Goal: Information Seeking & Learning: Learn about a topic

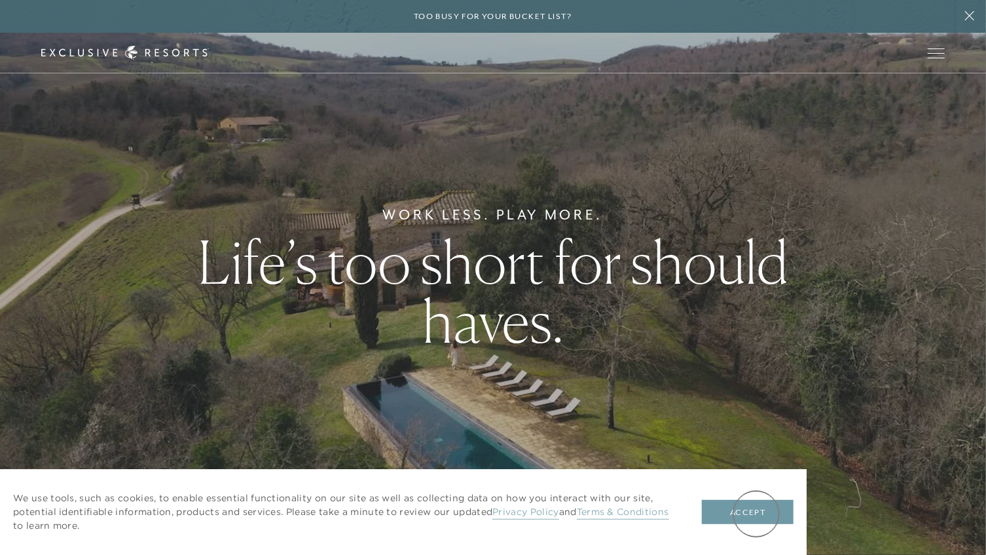
click at [756, 513] on button "Accept" at bounding box center [748, 512] width 92 height 25
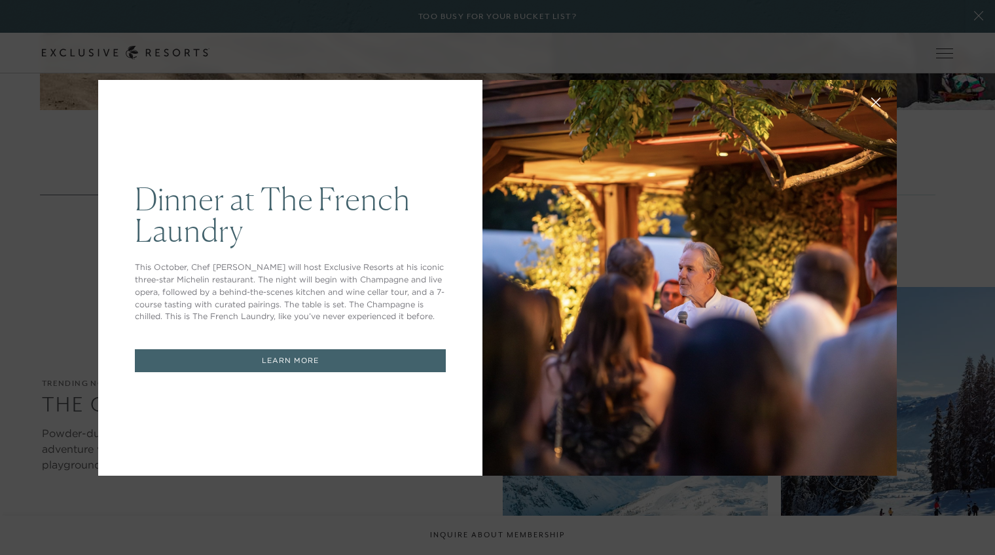
click at [871, 99] on icon at bounding box center [876, 102] width 10 height 10
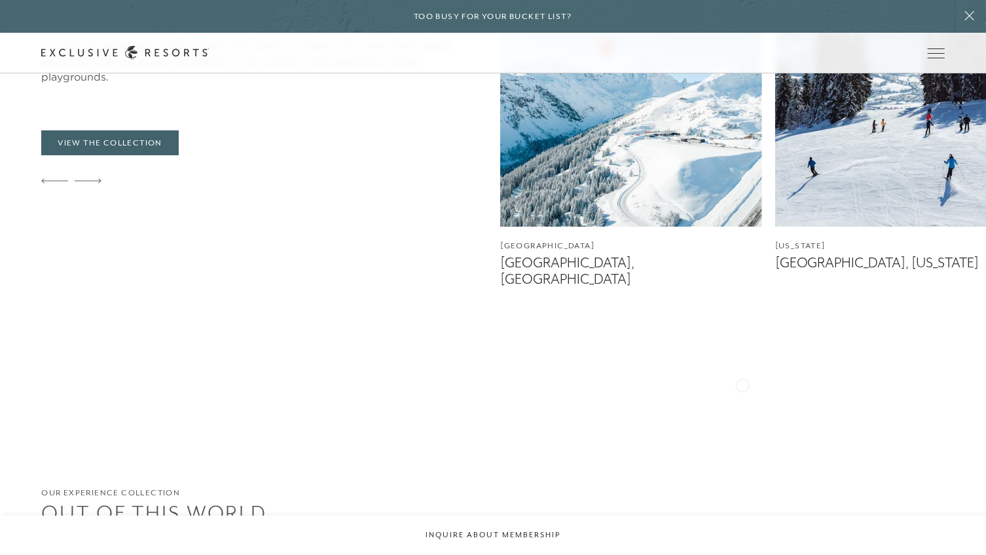
scroll to position [2732, 0]
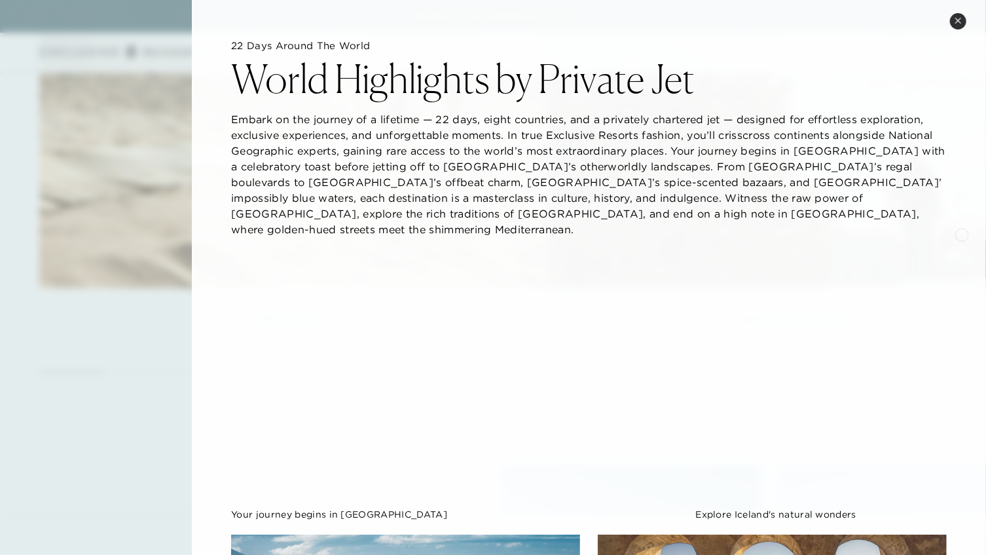
scroll to position [0, 0]
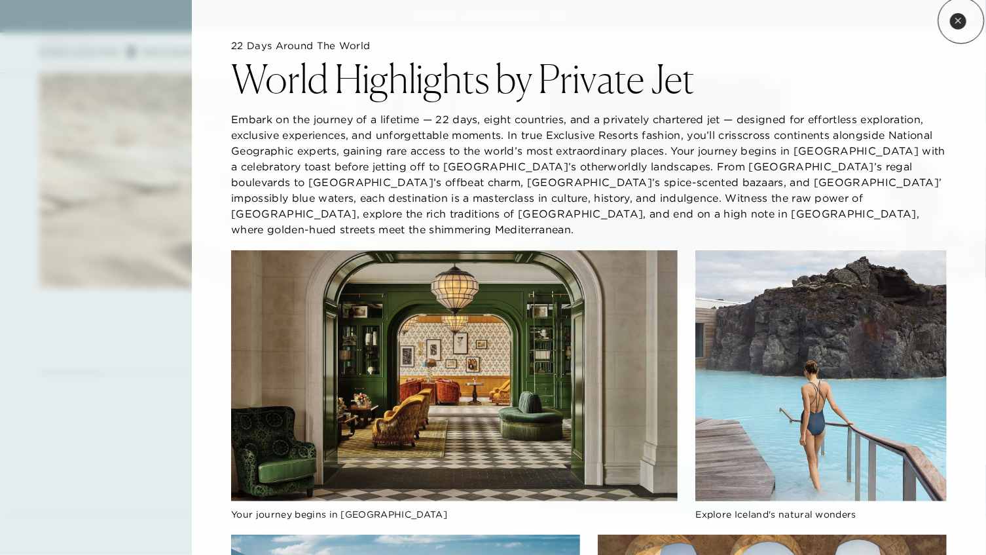
click at [960, 21] on icon at bounding box center [958, 20] width 7 height 7
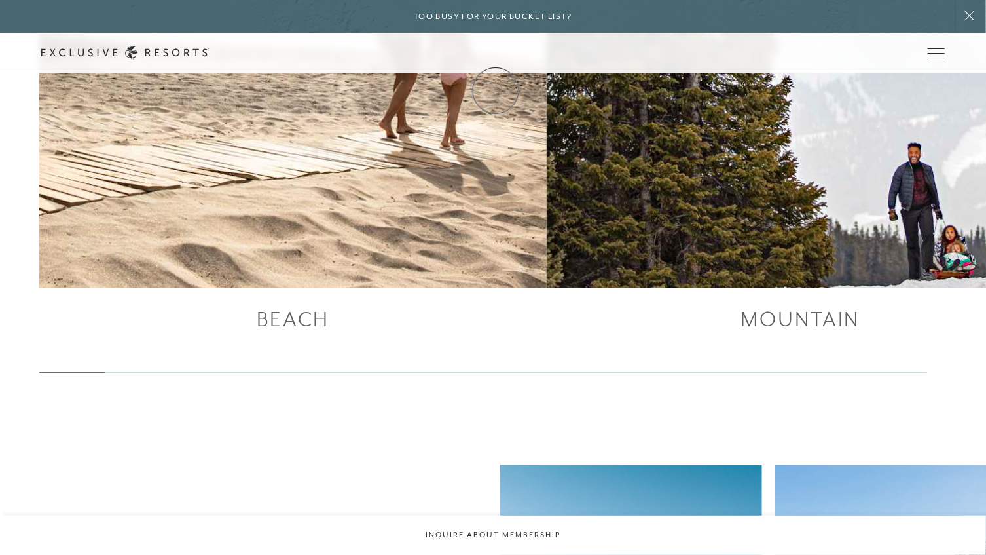
click at [0, 0] on link "Membership" at bounding box center [0, 0] width 0 height 0
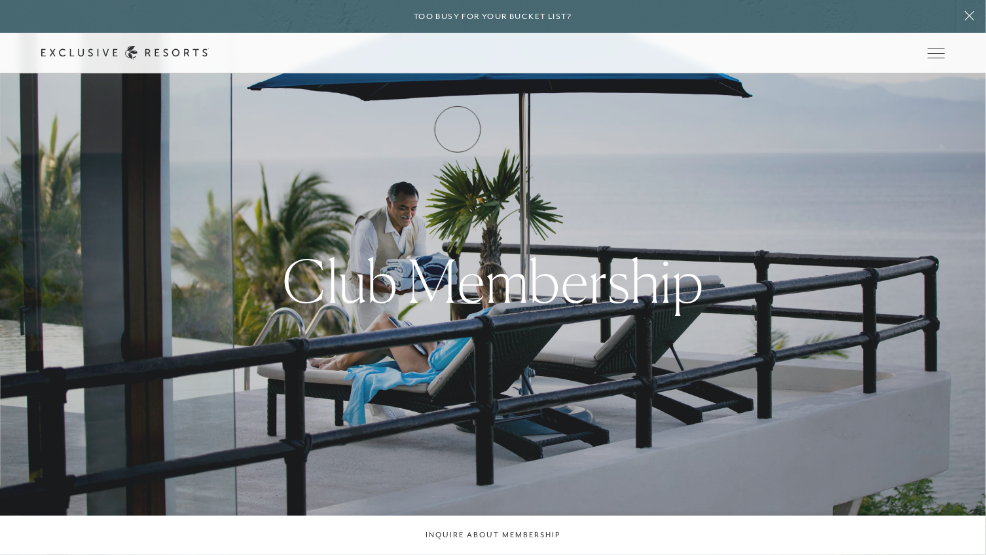
click at [0, 0] on link "How it works" at bounding box center [0, 0] width 0 height 0
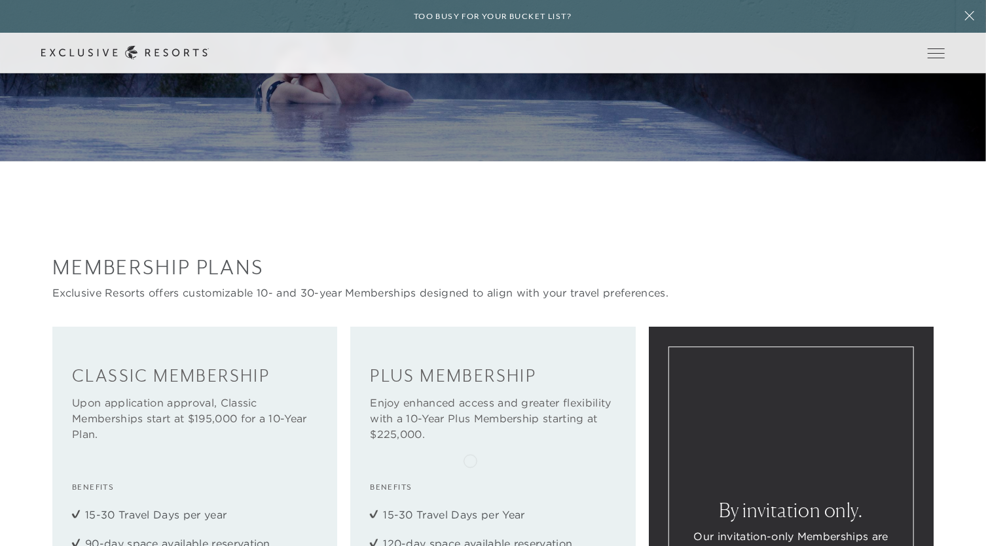
scroll to position [1011, 0]
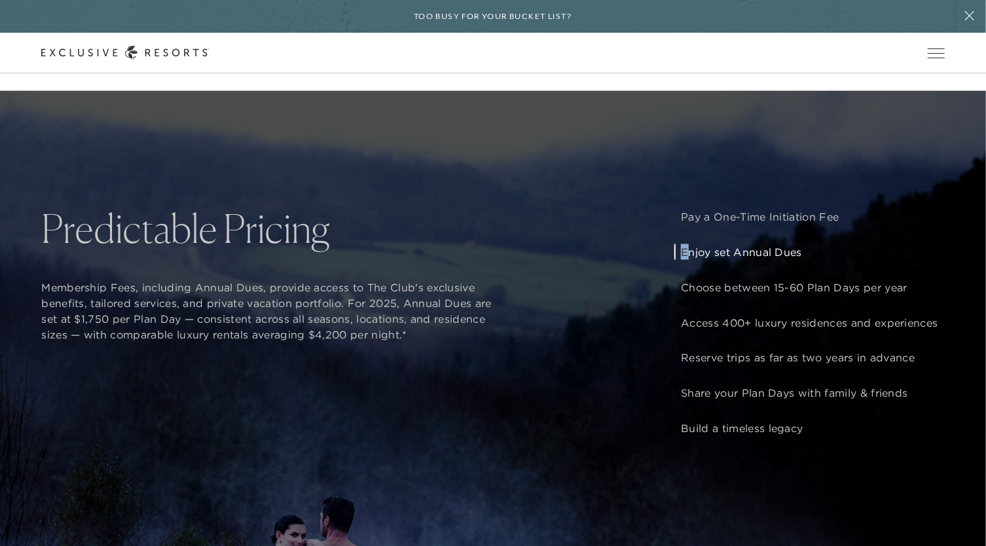
click at [694, 260] on p "Enjoy set Annual Dues" at bounding box center [809, 252] width 257 height 16
click at [380, 405] on div "How It Works Like any country club, you’ll pay a one-time initiation fee and An…" at bounding box center [493, 364] width 986 height 546
click at [0, 0] on link "How it works" at bounding box center [0, 0] width 0 height 0
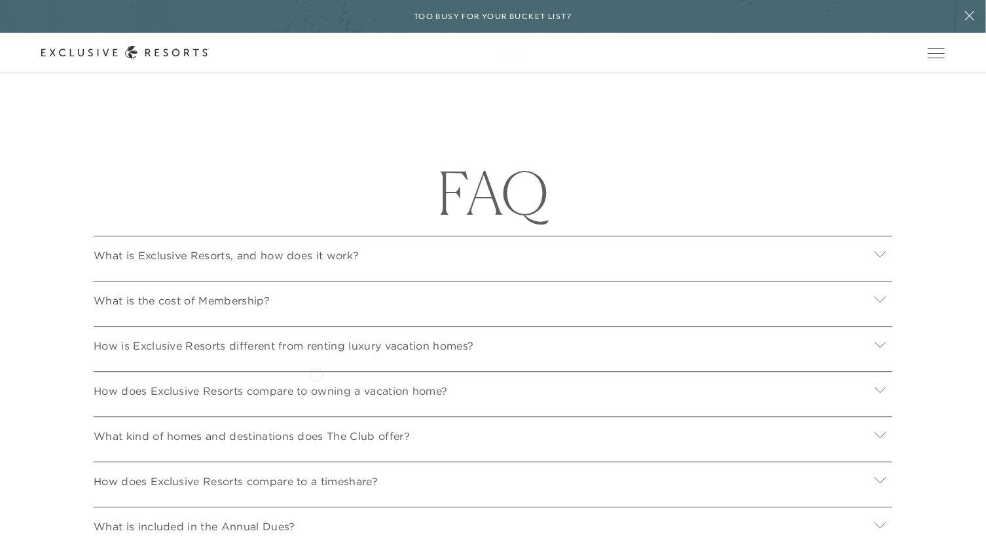
scroll to position [4523, 0]
click at [325, 316] on div "What is the cost of Membership?" at bounding box center [493, 297] width 799 height 35
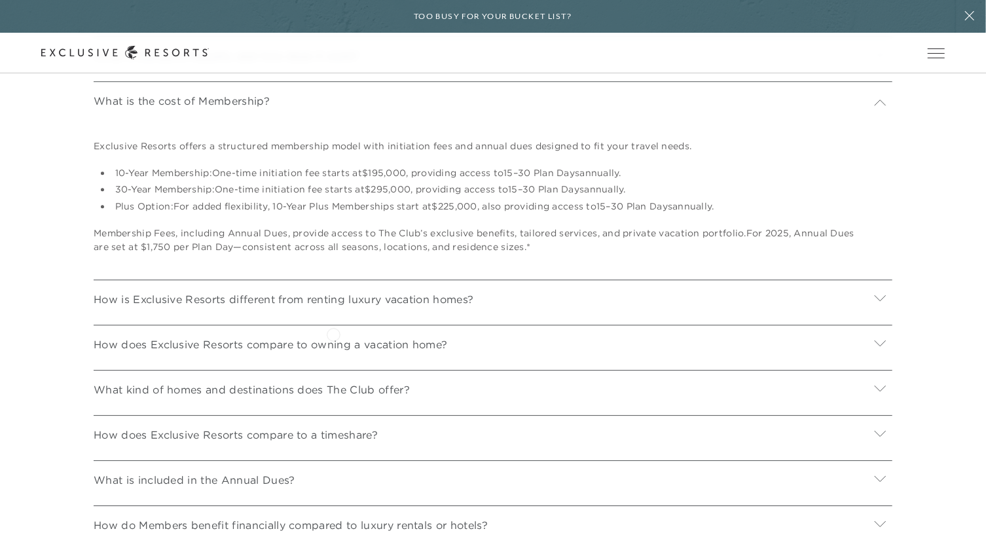
scroll to position [4761, 0]
